Goal: Book appointment/travel/reservation

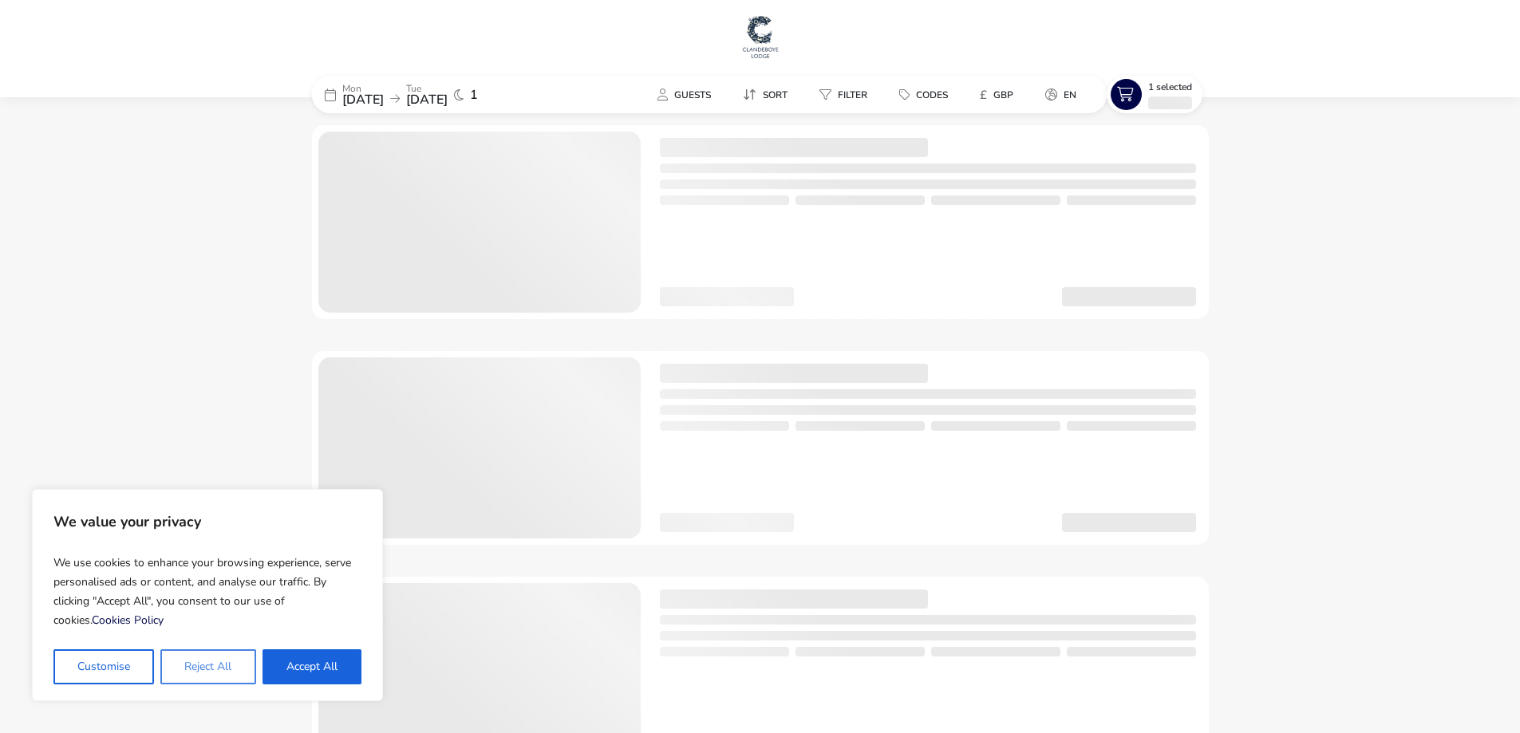
click at [223, 666] on button "Reject All" at bounding box center [207, 667] width 95 height 35
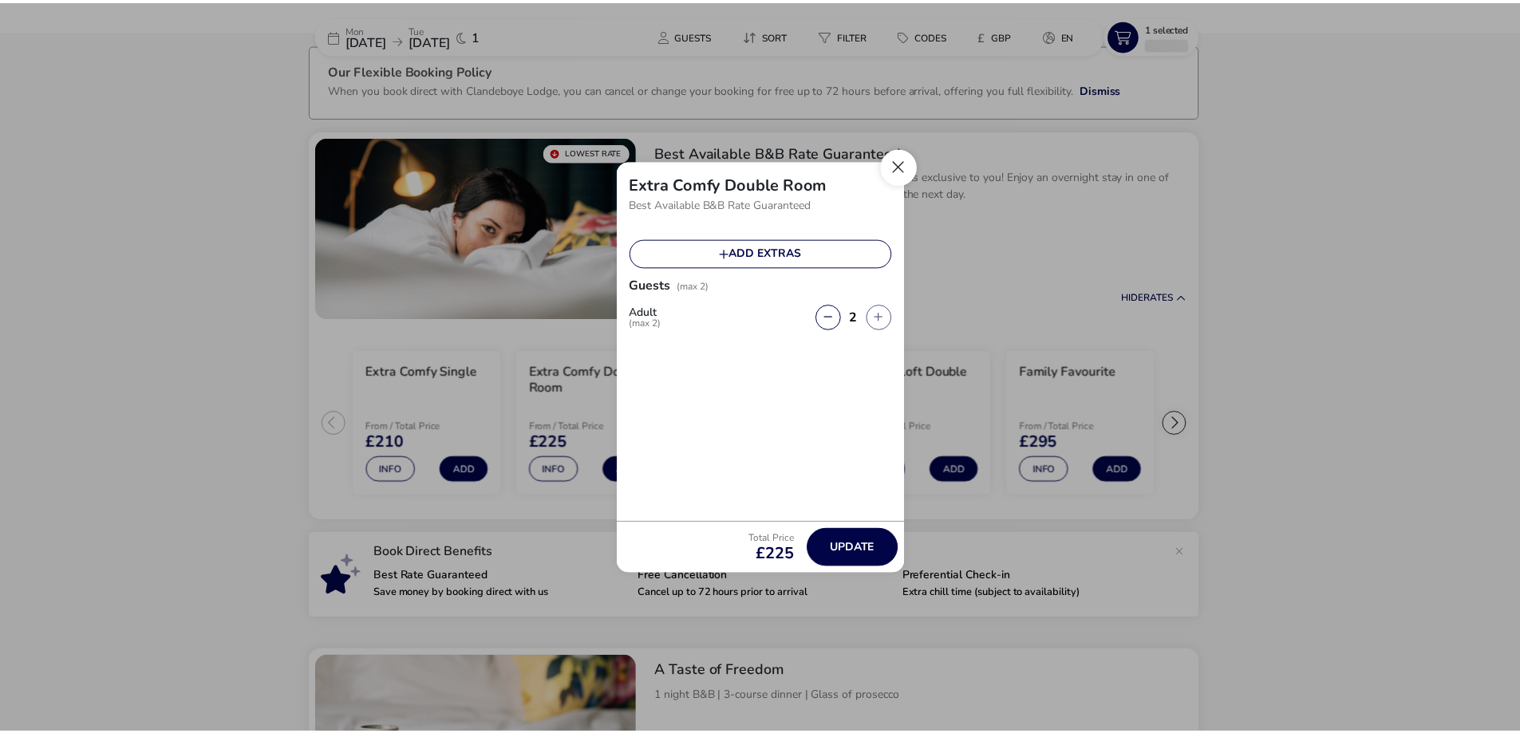
scroll to position [91, 0]
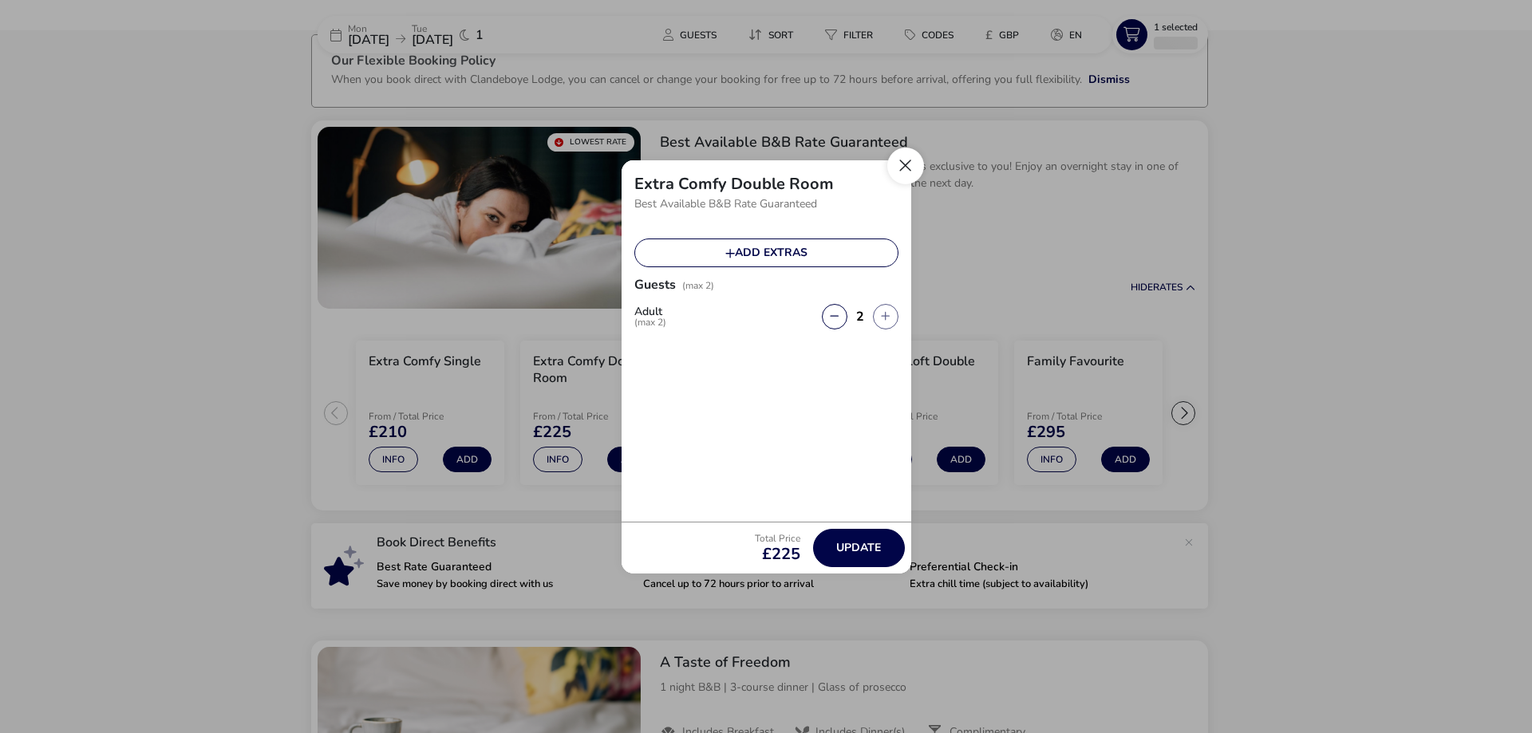
click at [906, 168] on button "Close" at bounding box center [905, 166] width 37 height 37
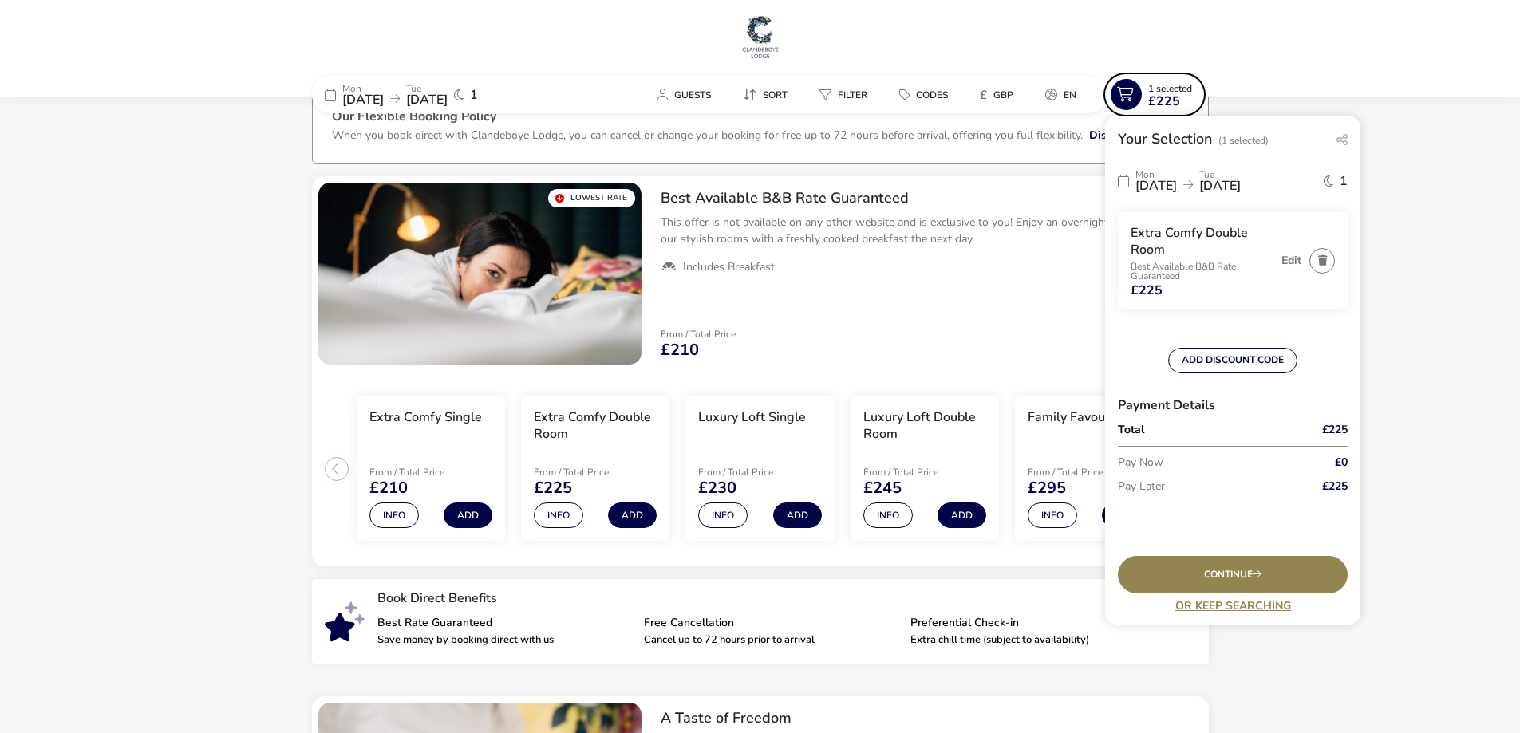
scroll to position [0, 0]
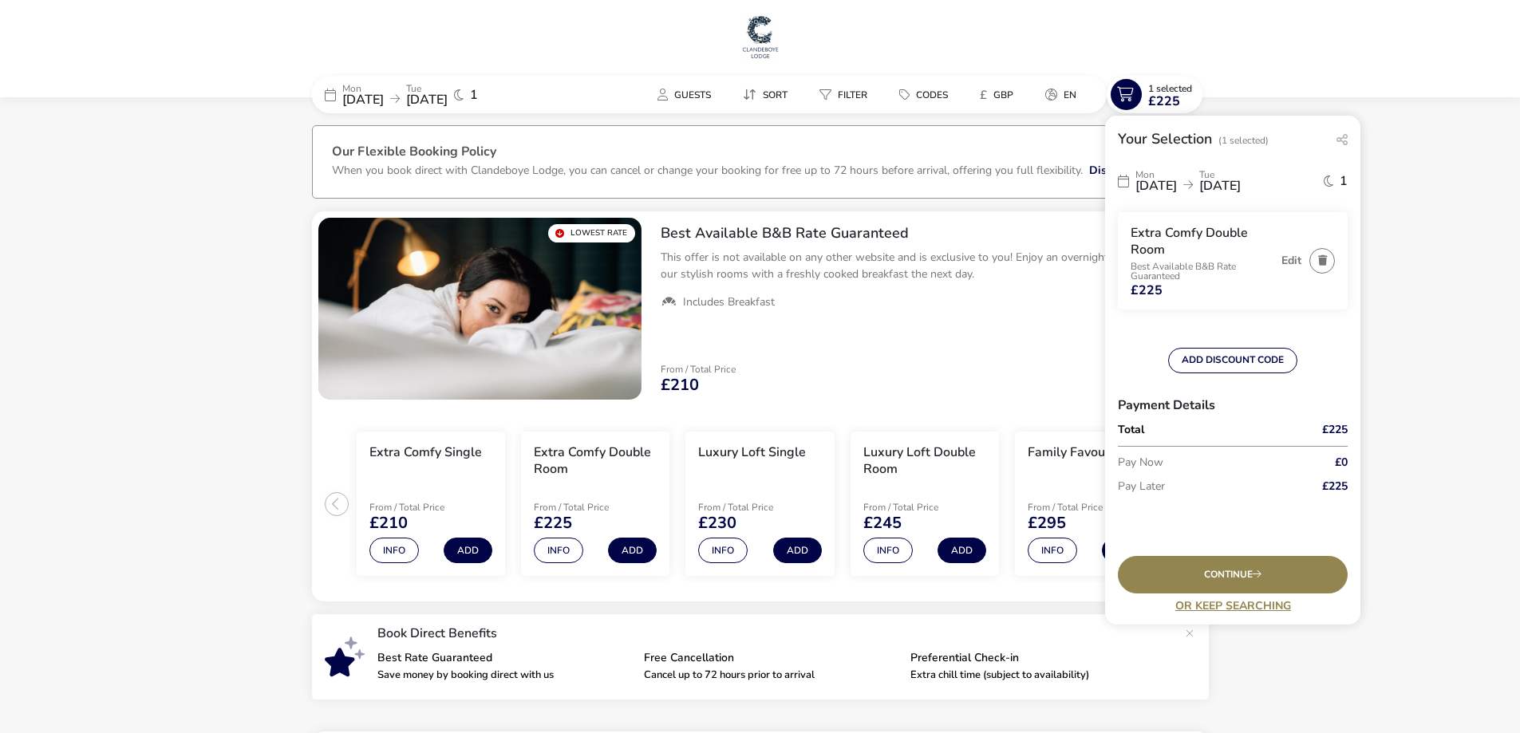
click at [1177, 186] on span "[DATE]" at bounding box center [1156, 186] width 41 height 18
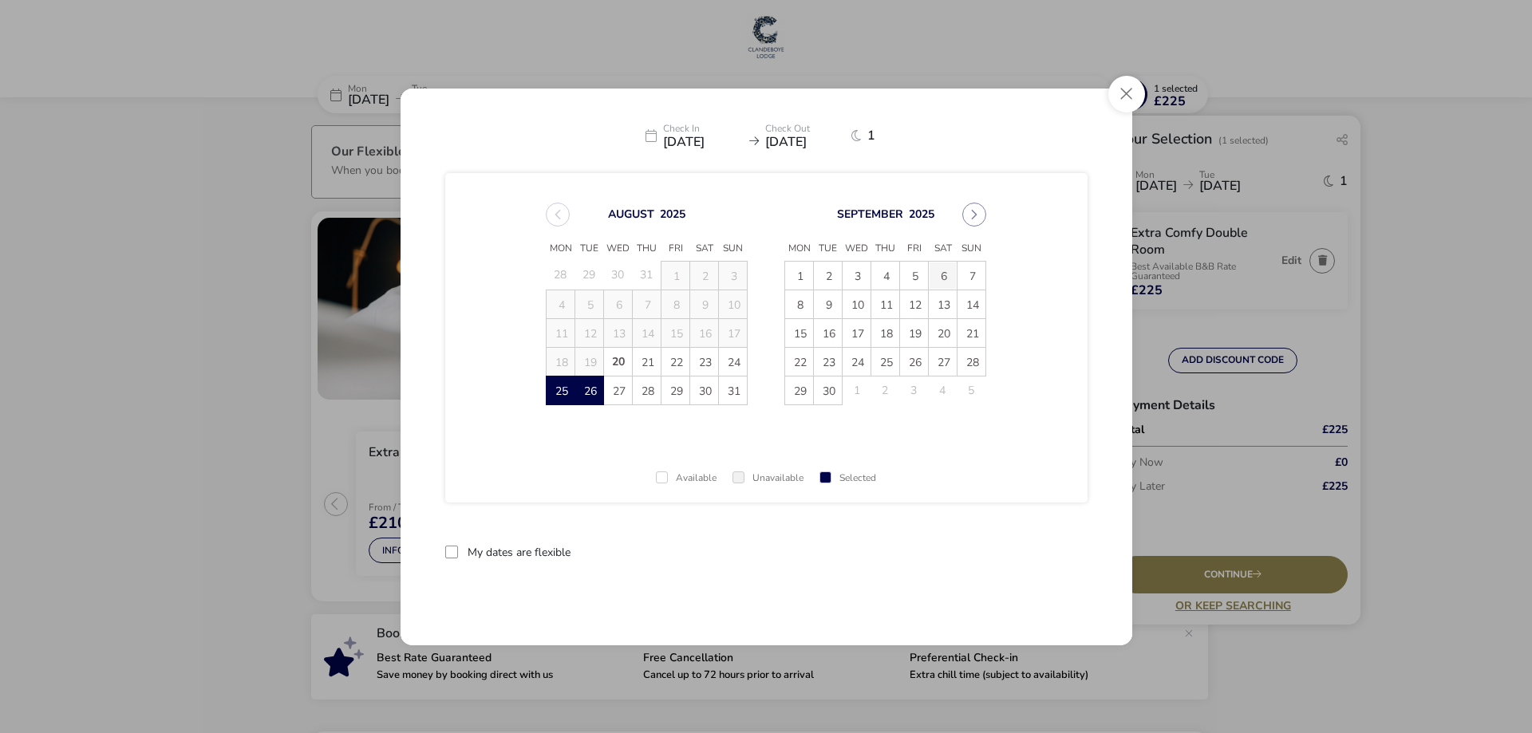
click at [949, 272] on span "6" at bounding box center [943, 276] width 28 height 28
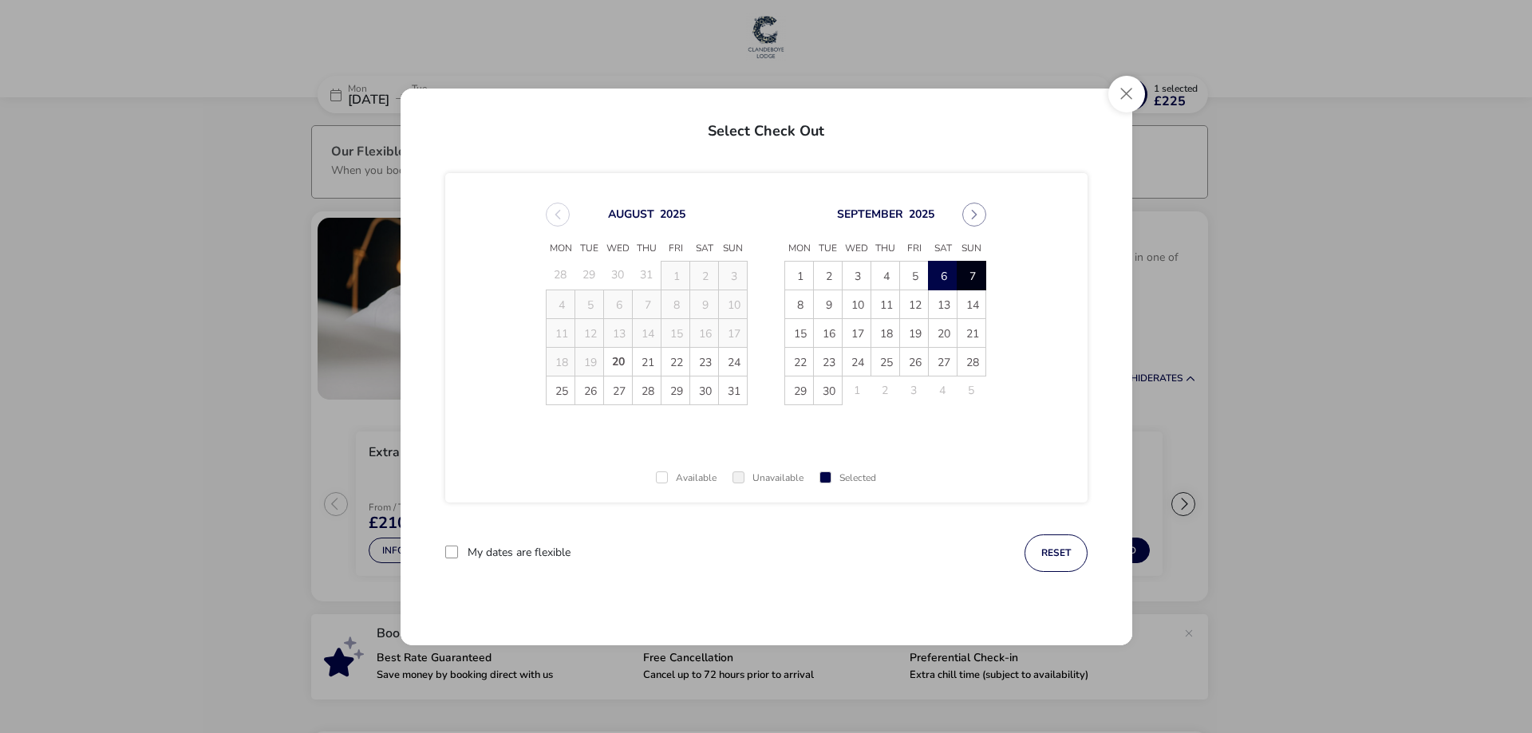
click at [971, 272] on span "7" at bounding box center [972, 276] width 28 height 28
click at [1028, 551] on button "Apply Dates" at bounding box center [1038, 554] width 97 height 38
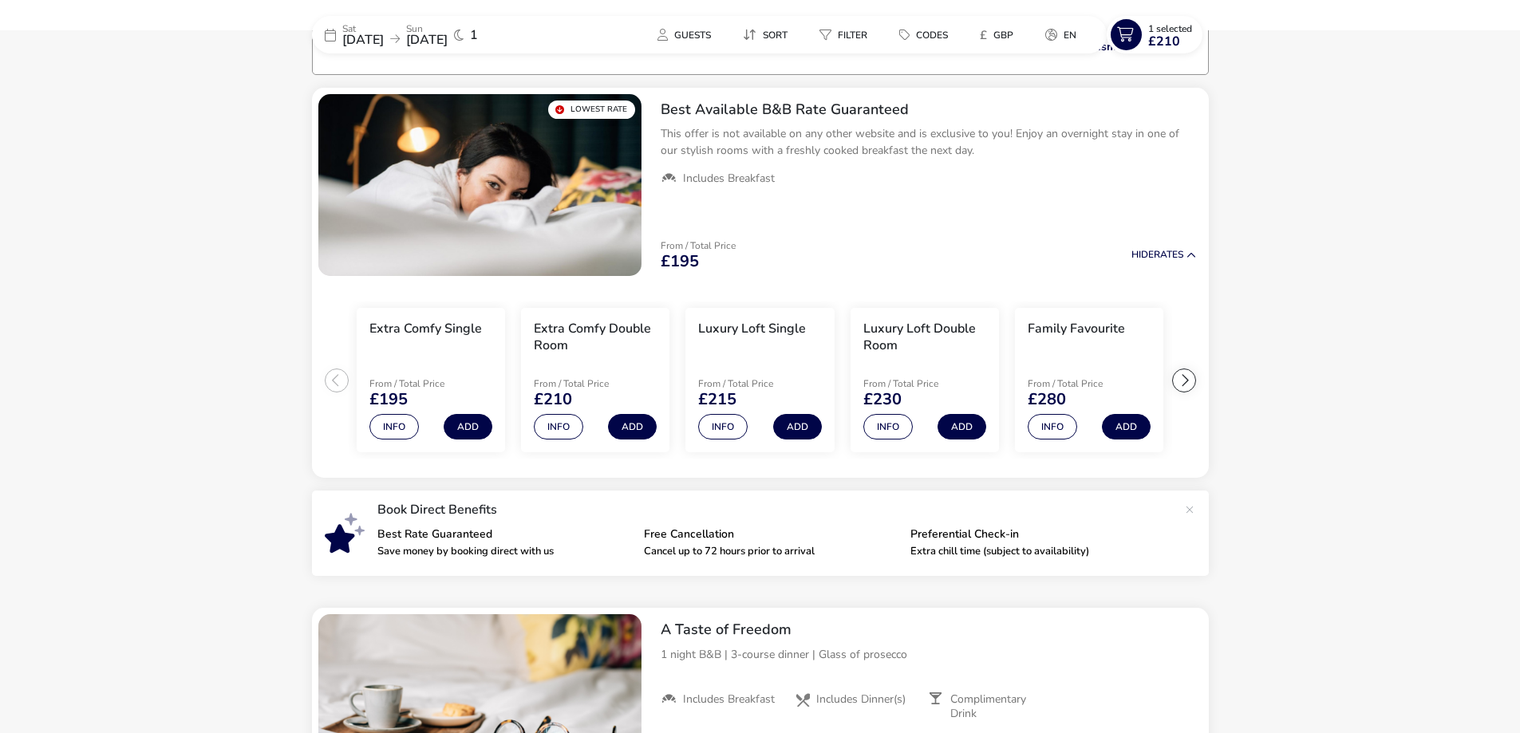
scroll to position [129, 0]
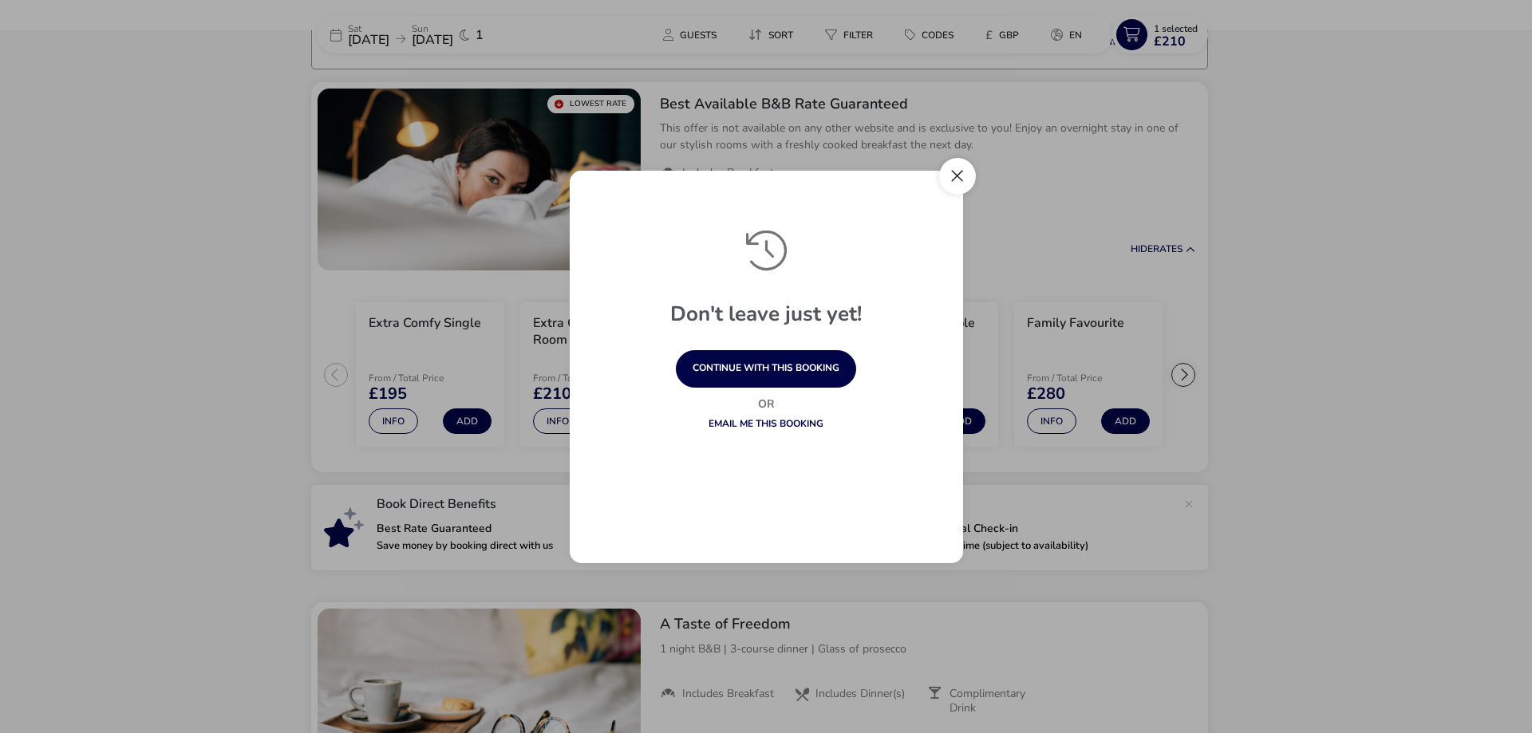
click at [948, 183] on button "Close" at bounding box center [957, 176] width 37 height 37
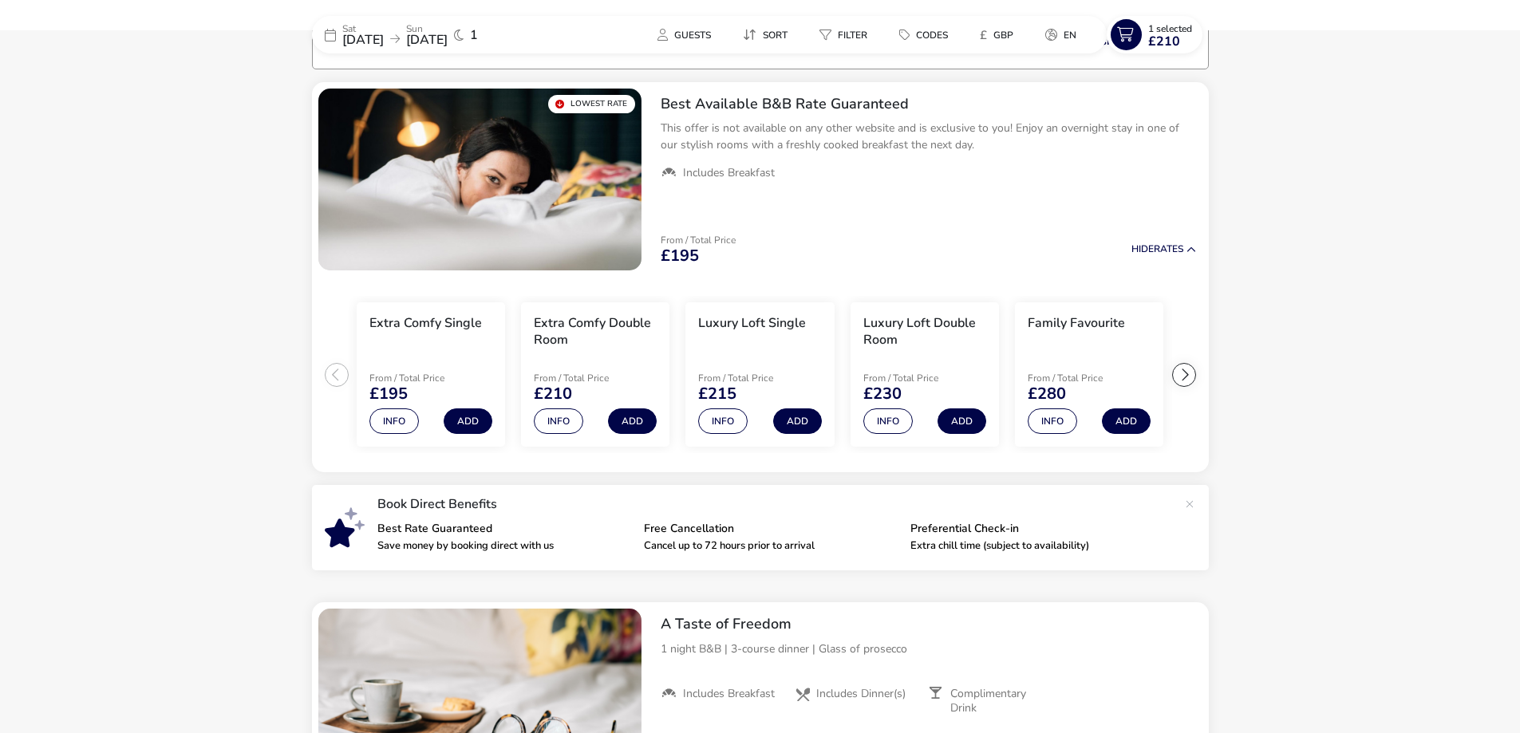
scroll to position [0, 0]
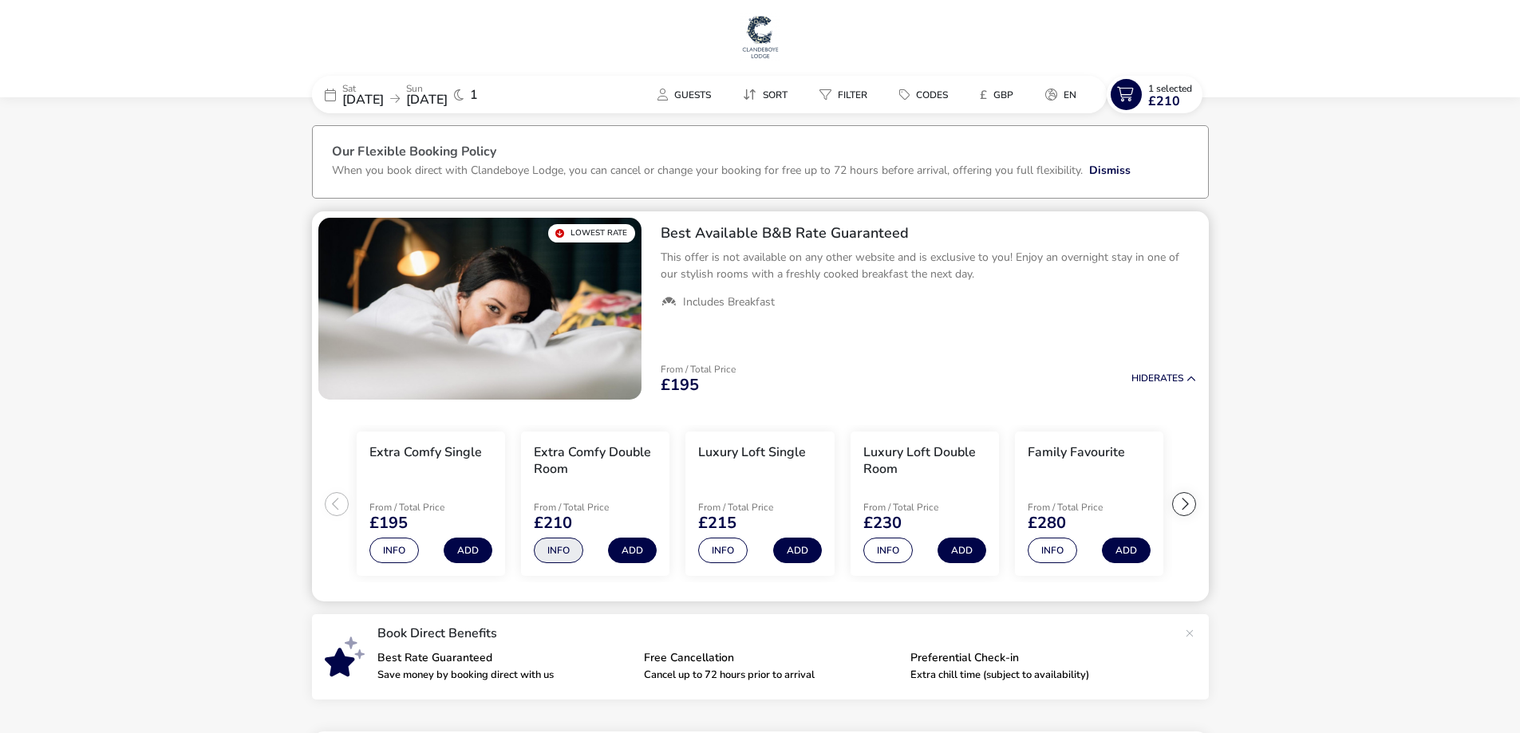
click at [557, 552] on button "Info" at bounding box center [558, 551] width 49 height 26
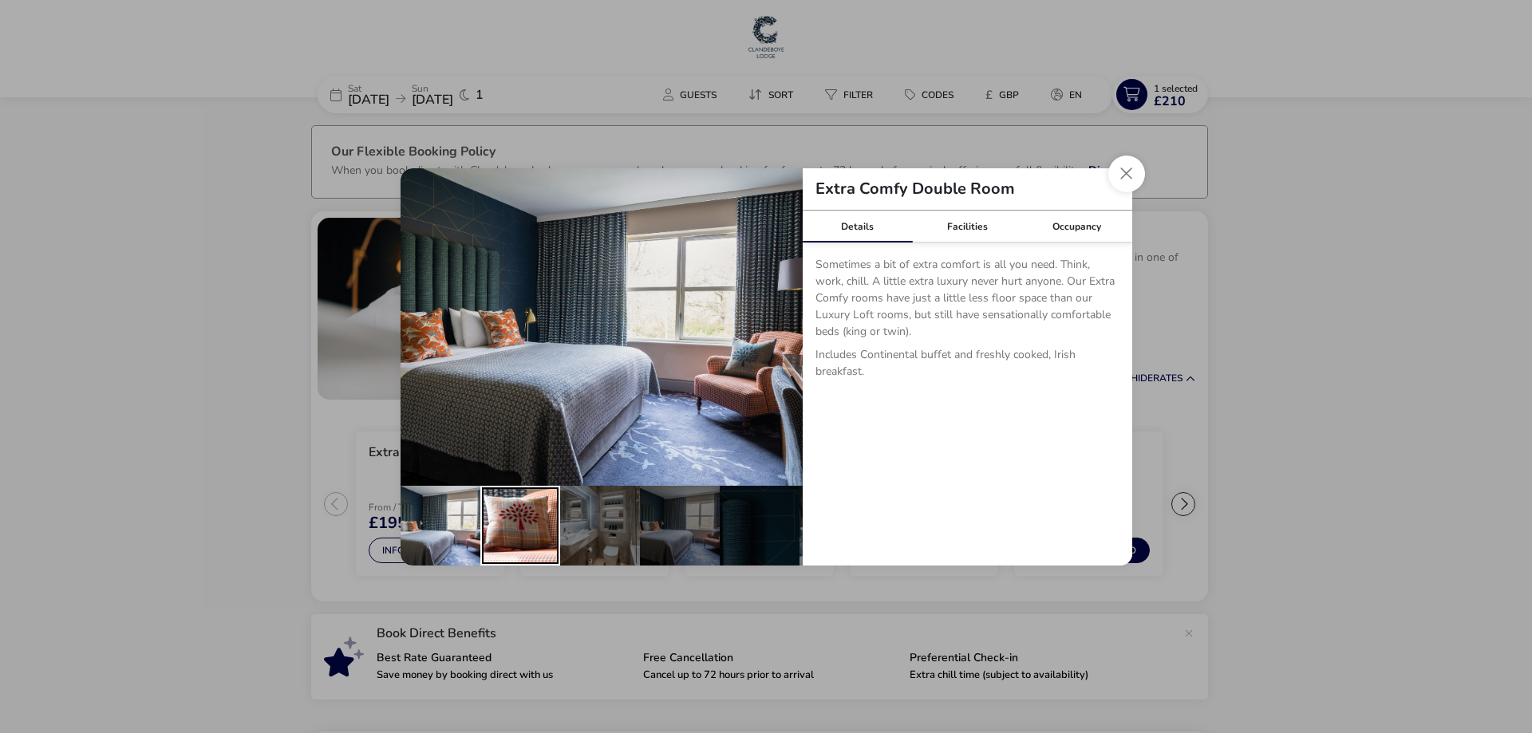
click at [523, 524] on div "details" at bounding box center [520, 526] width 80 height 80
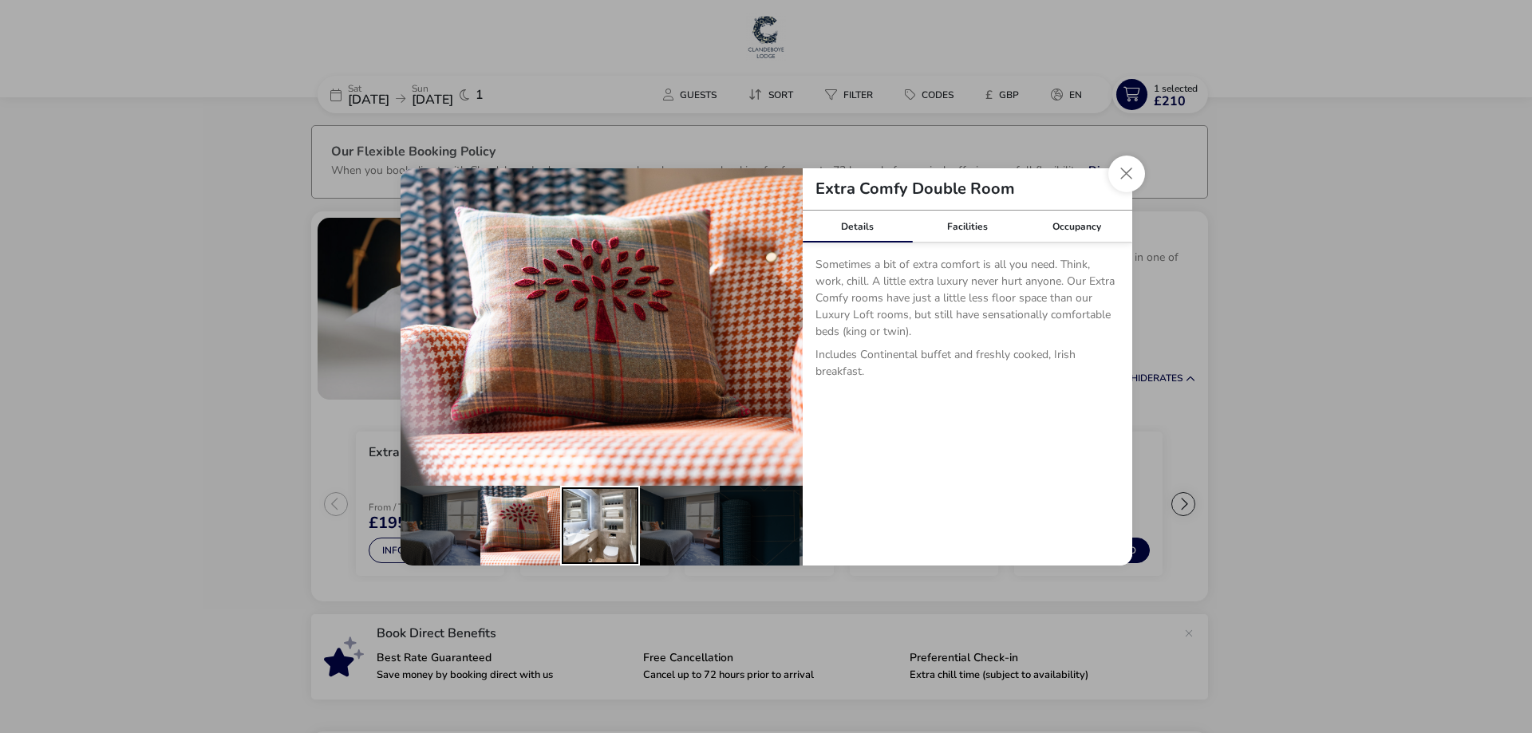
click at [600, 516] on div "details" at bounding box center [600, 526] width 80 height 80
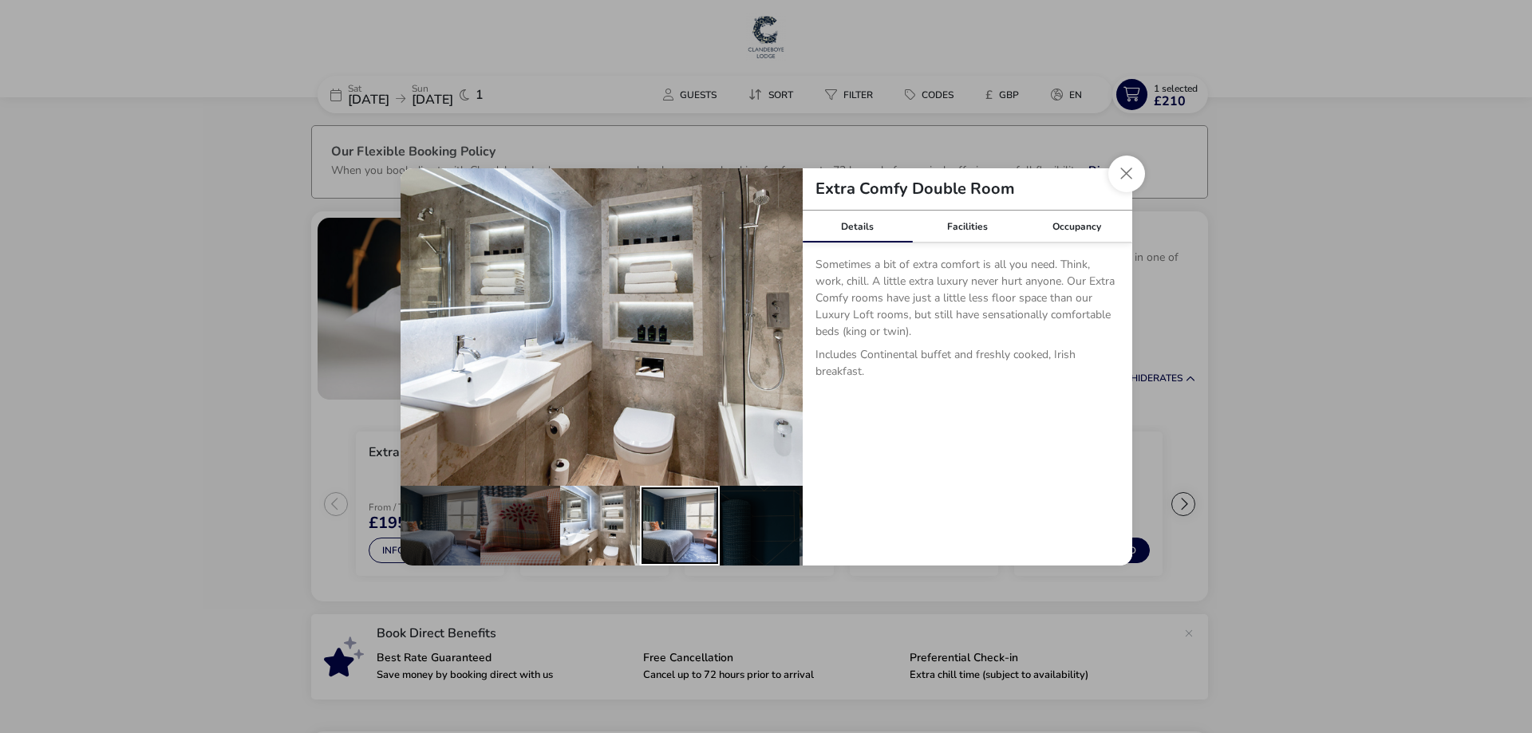
click at [678, 523] on div "details" at bounding box center [680, 526] width 80 height 80
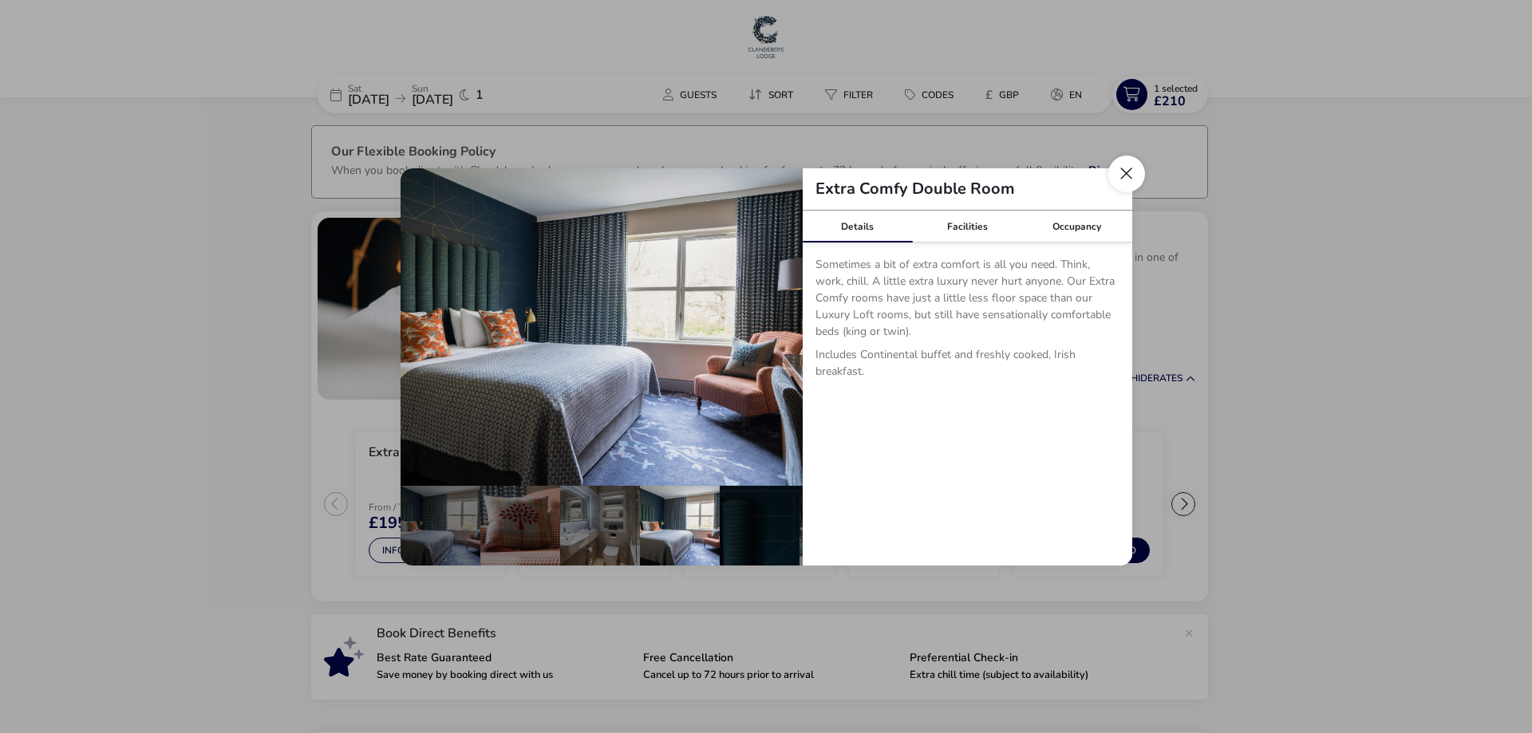
click at [1124, 176] on button "Close dialog" at bounding box center [1126, 174] width 37 height 37
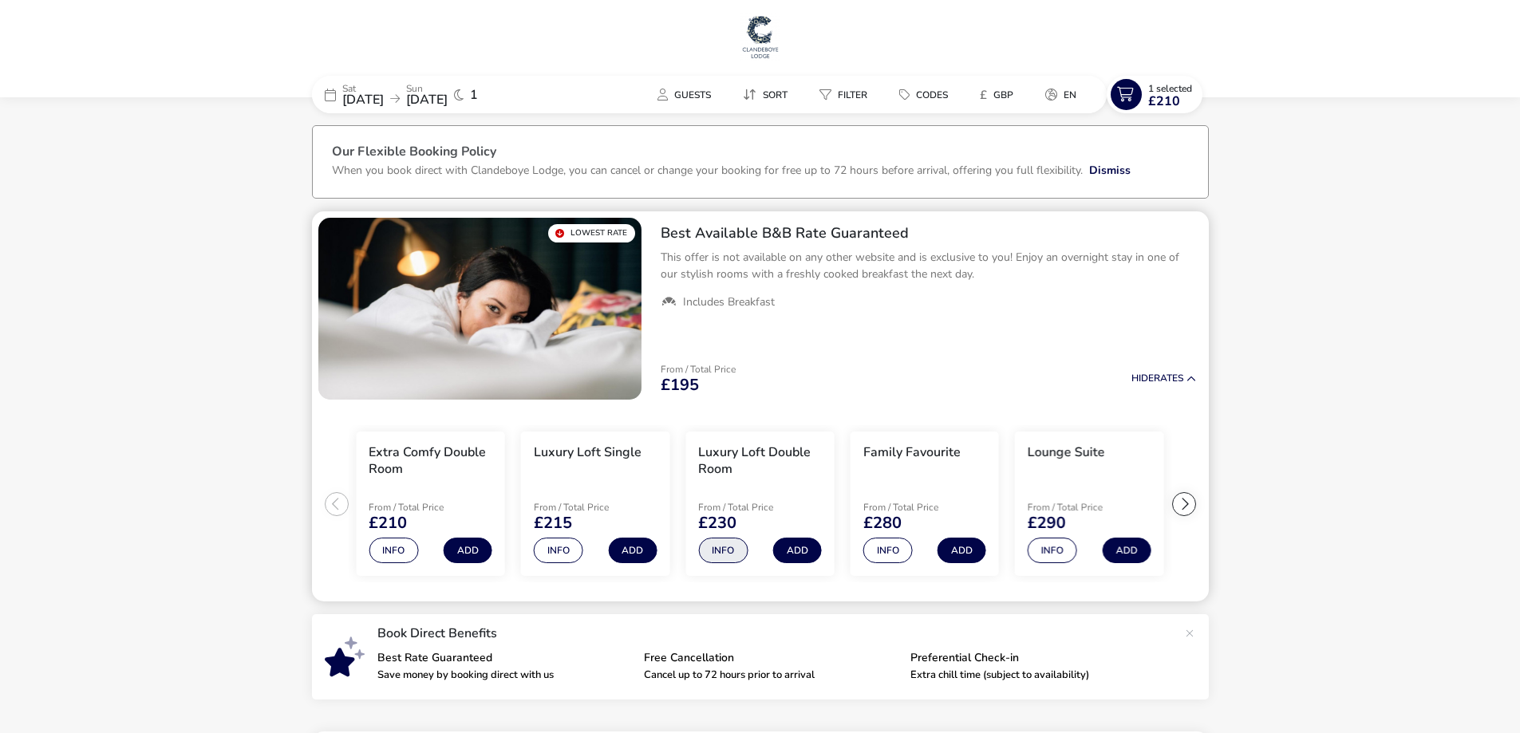
click at [728, 555] on button "Info" at bounding box center [722, 551] width 49 height 26
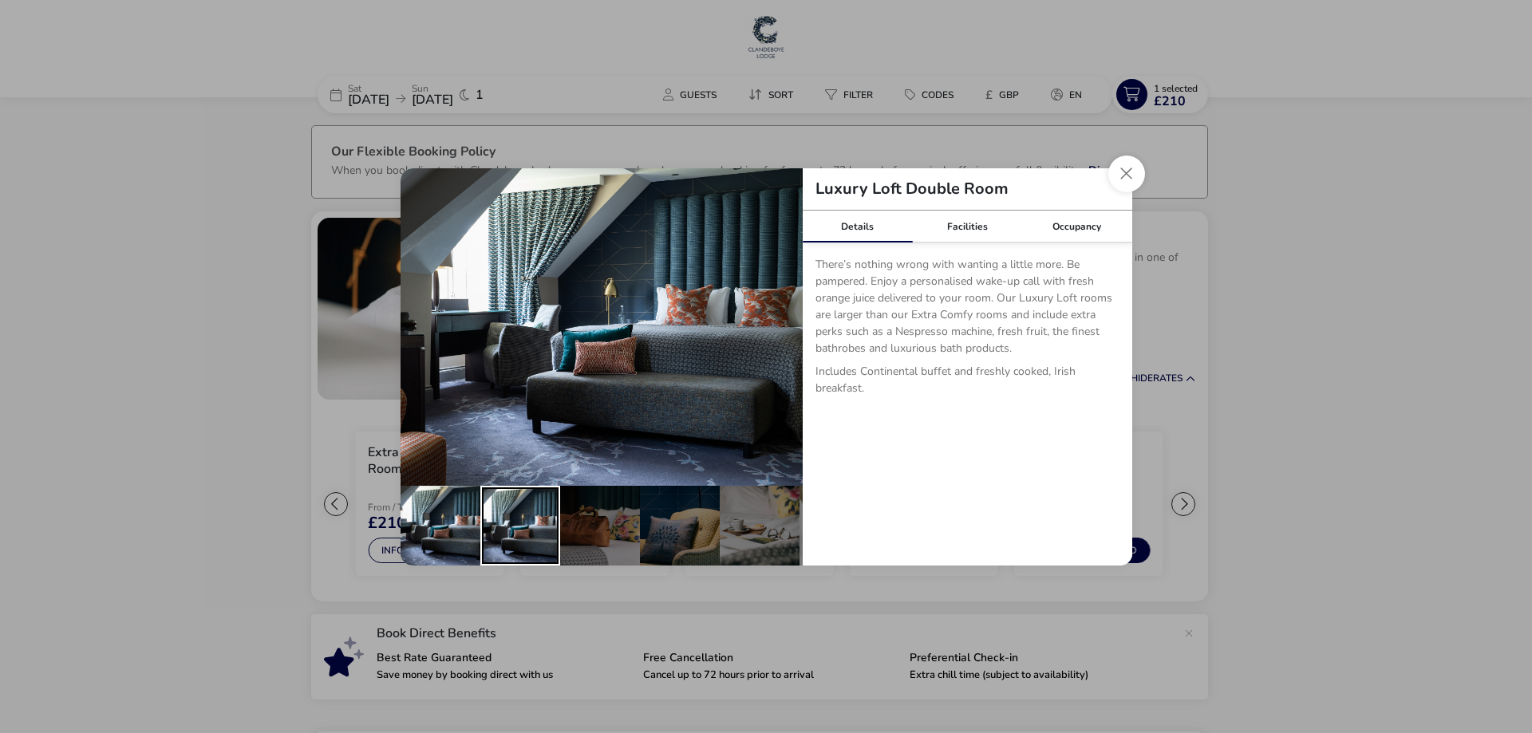
click at [500, 527] on div "details" at bounding box center [520, 526] width 80 height 80
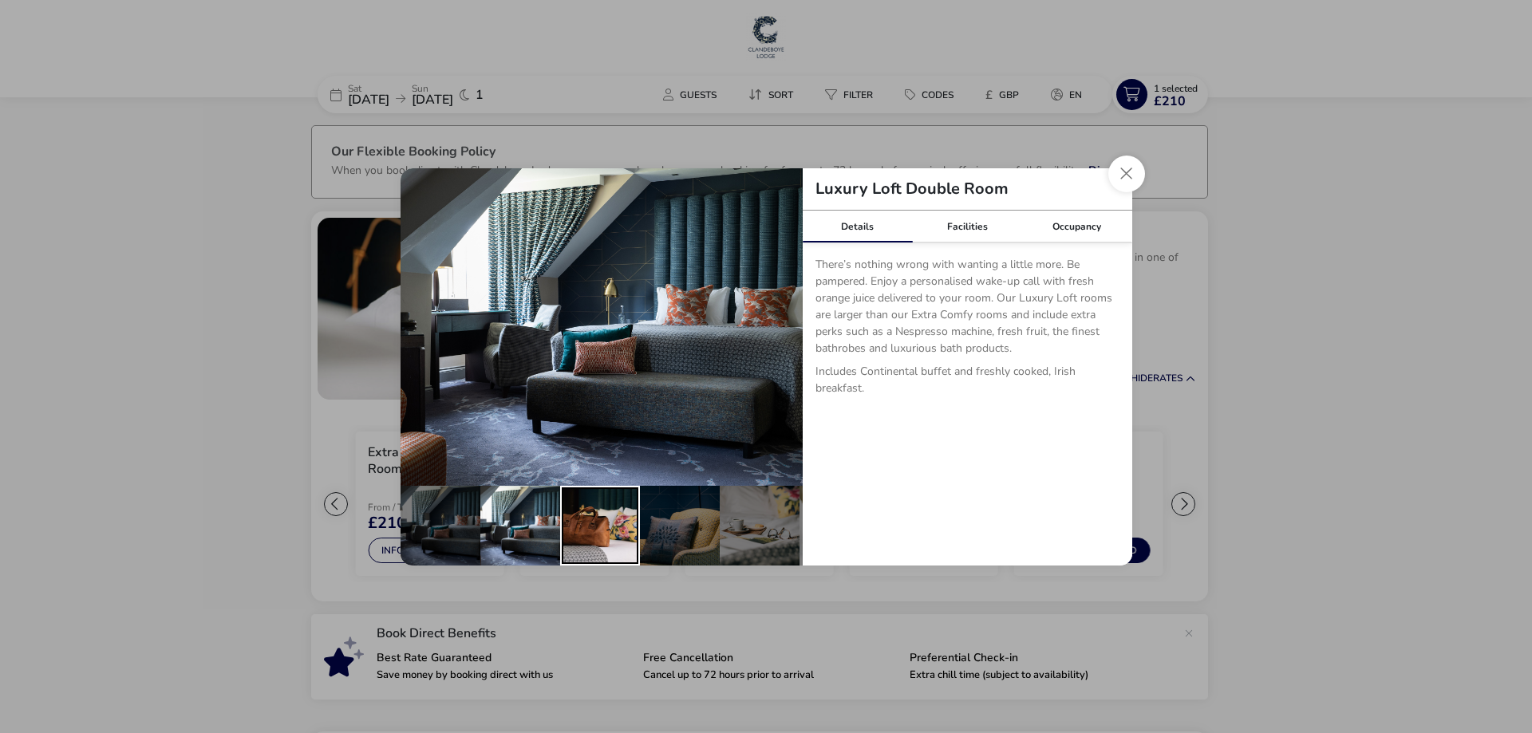
click at [582, 525] on div "details" at bounding box center [600, 526] width 80 height 80
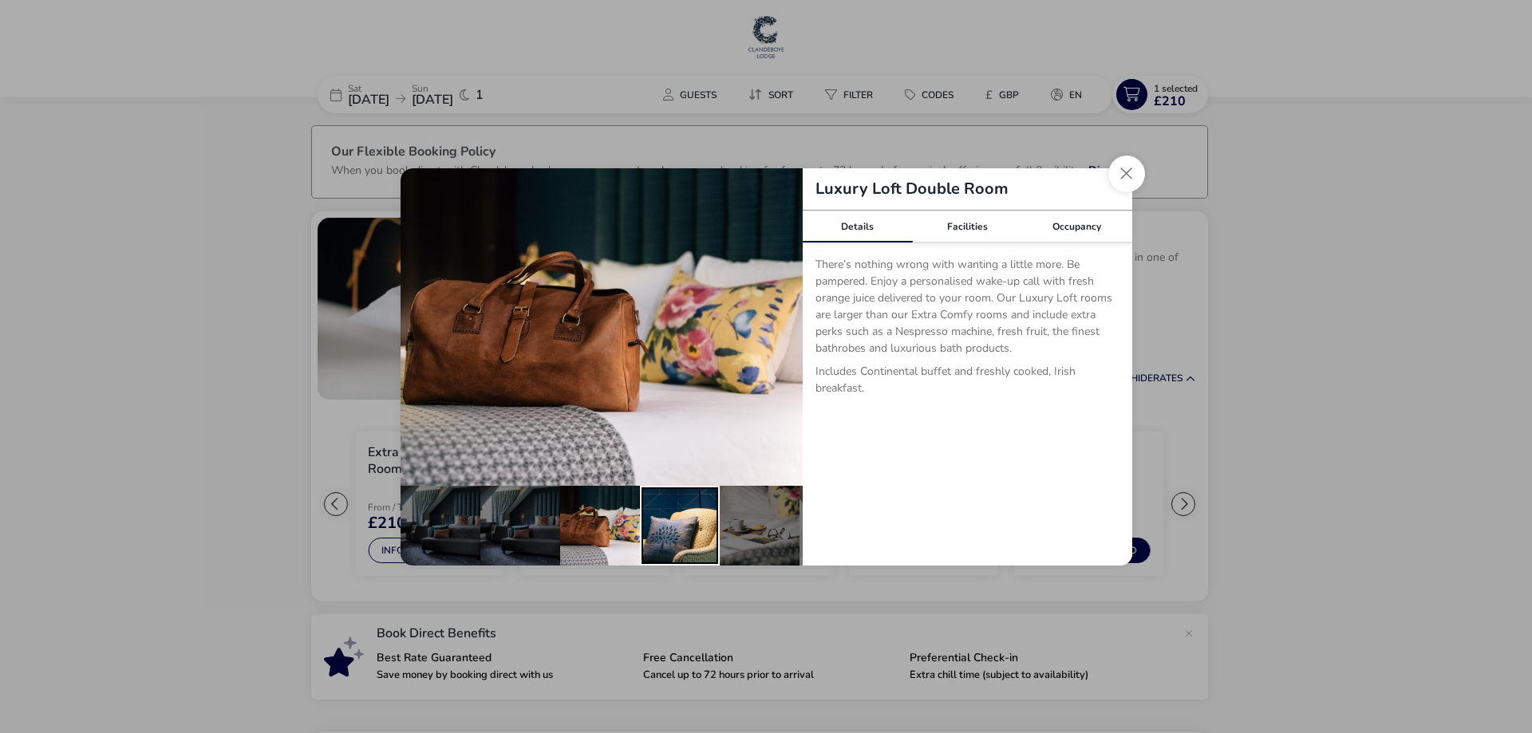
click at [640, 526] on div "details" at bounding box center [680, 526] width 80 height 80
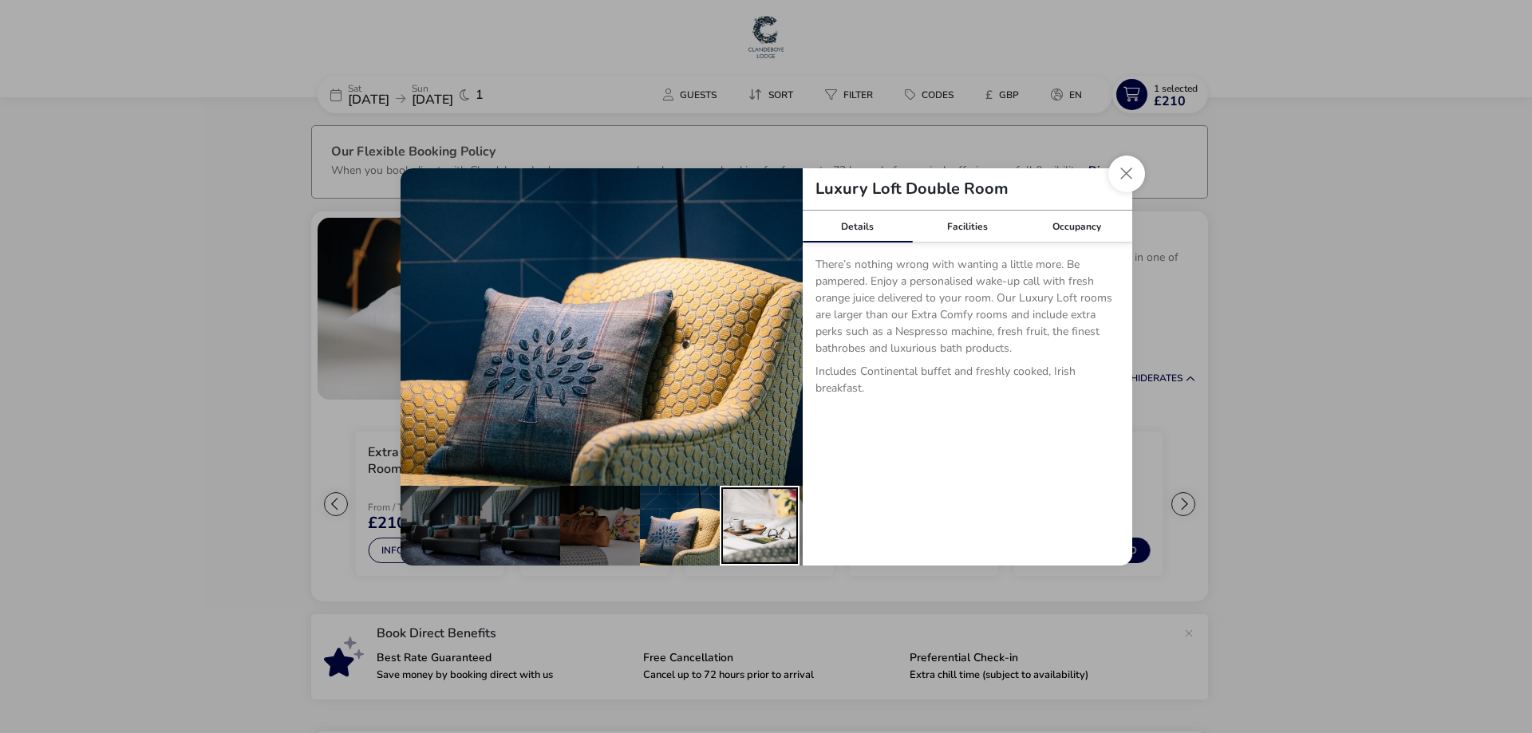
click at [735, 531] on div "details" at bounding box center [760, 526] width 80 height 80
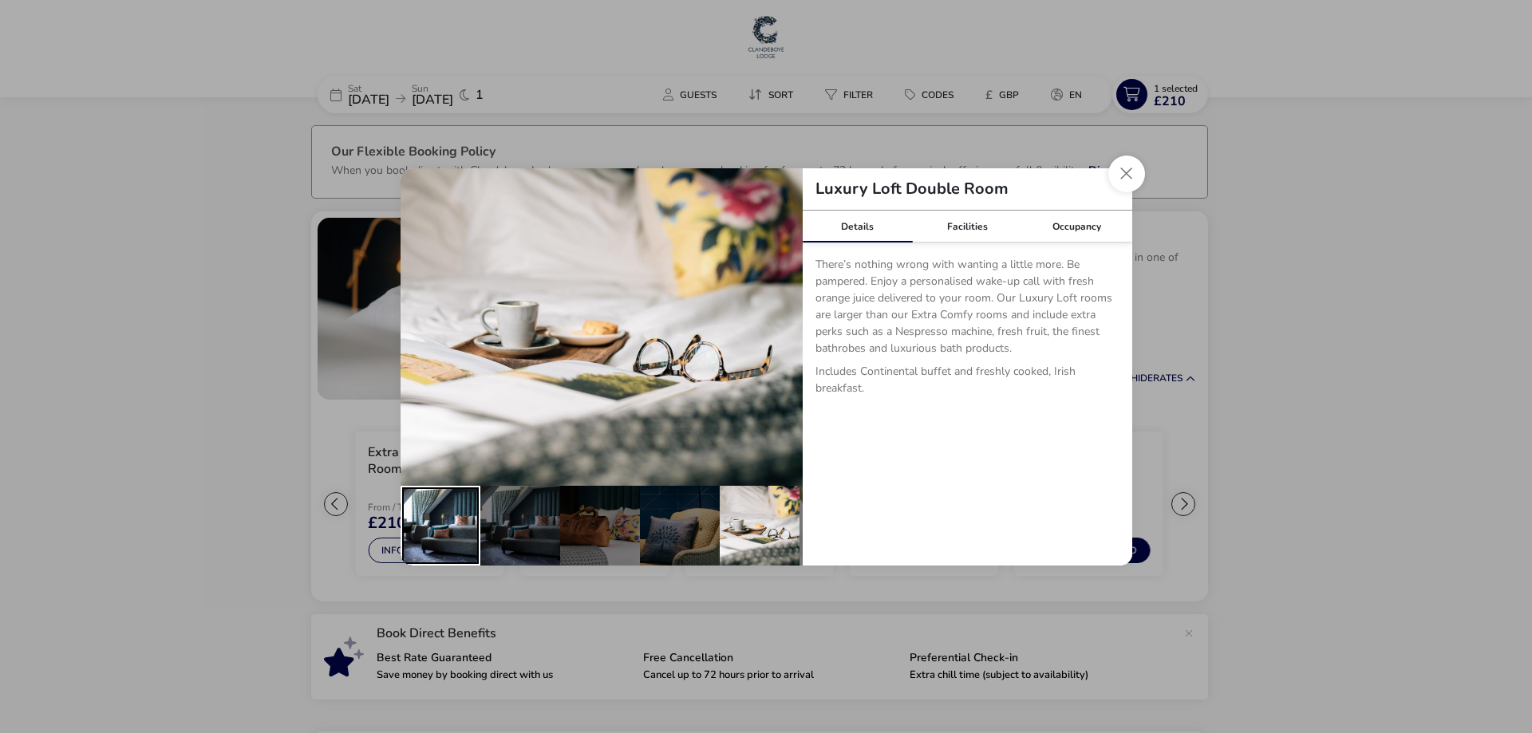
click at [464, 535] on div "details" at bounding box center [441, 526] width 80 height 80
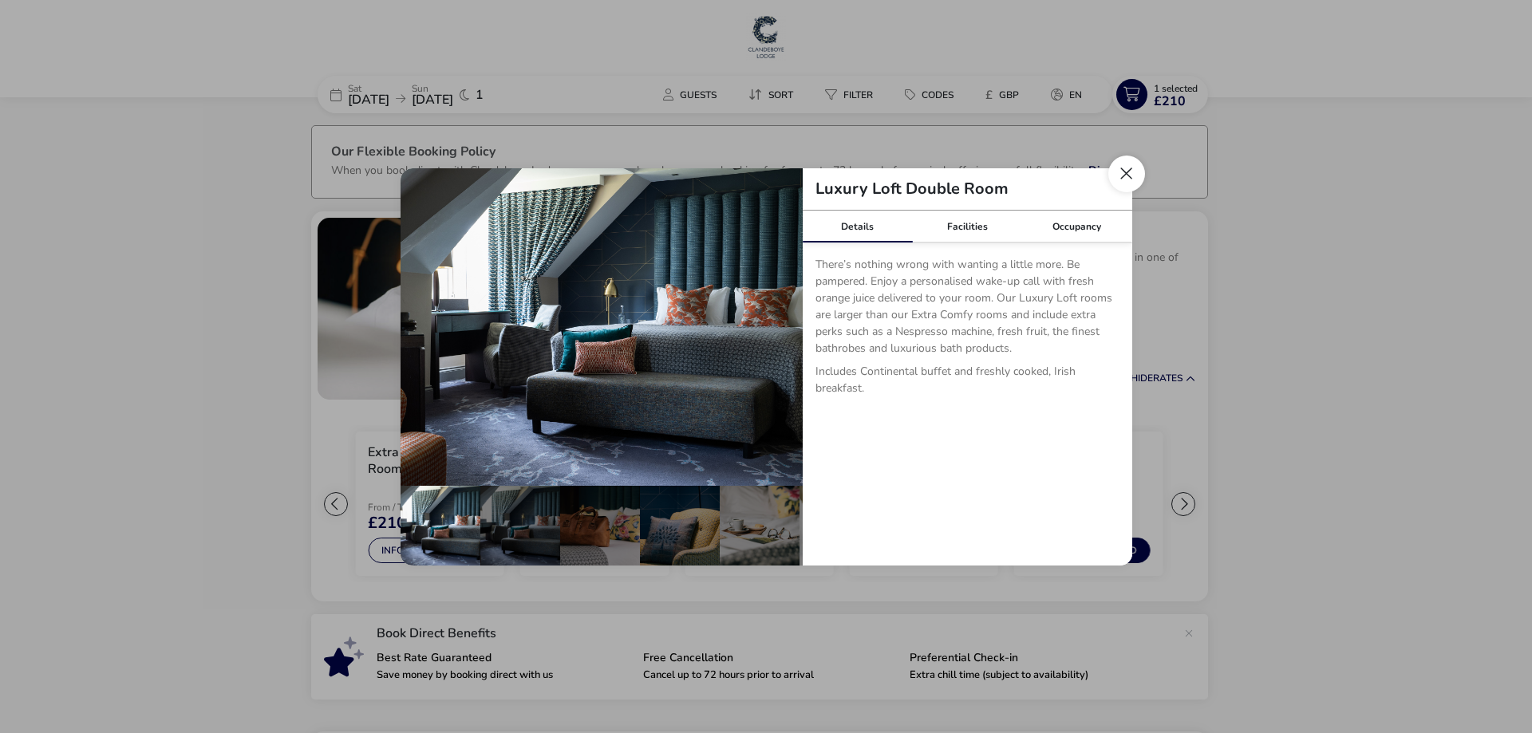
click at [1124, 176] on button "Close dialog" at bounding box center [1126, 174] width 37 height 37
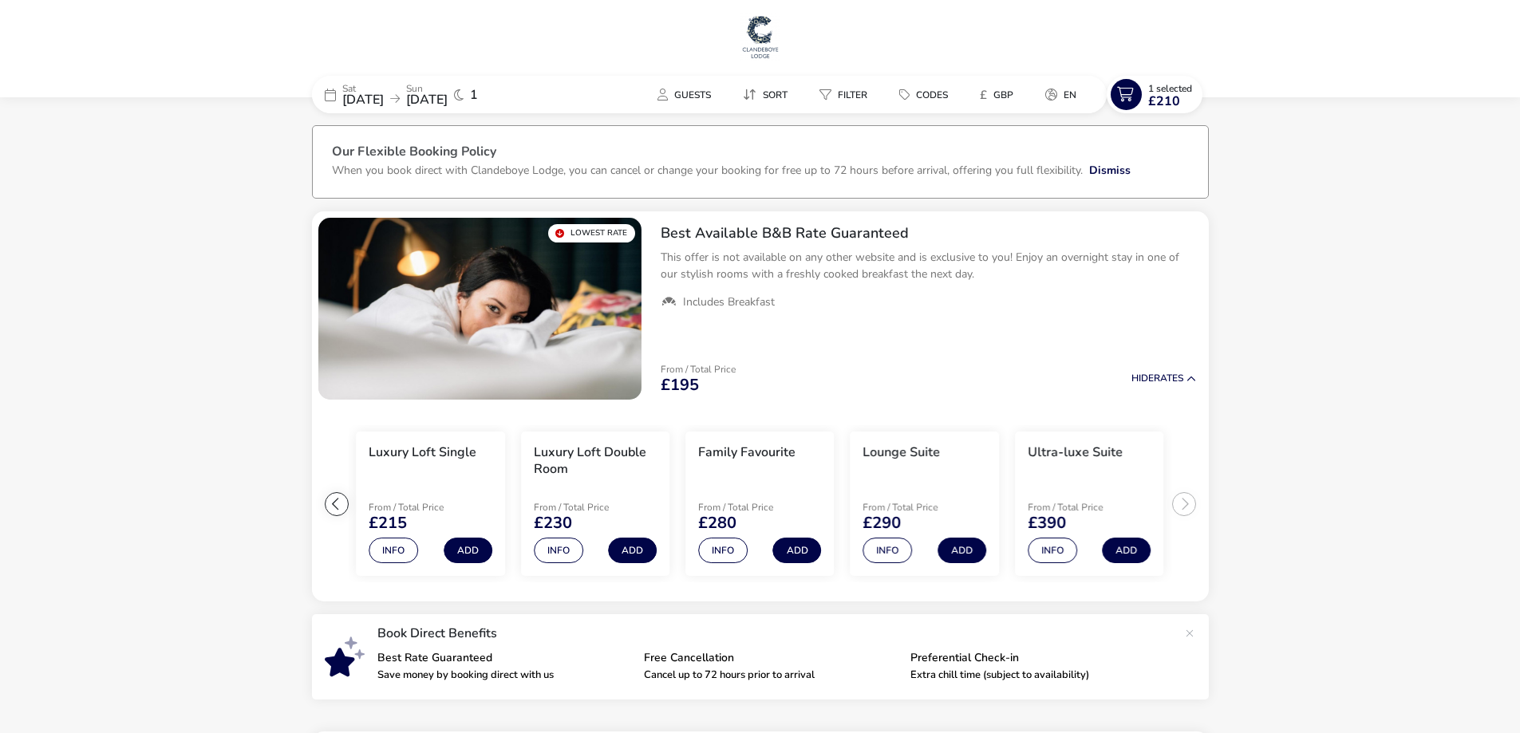
click at [764, 45] on img at bounding box center [761, 37] width 40 height 48
